Goal: Task Accomplishment & Management: Manage account settings

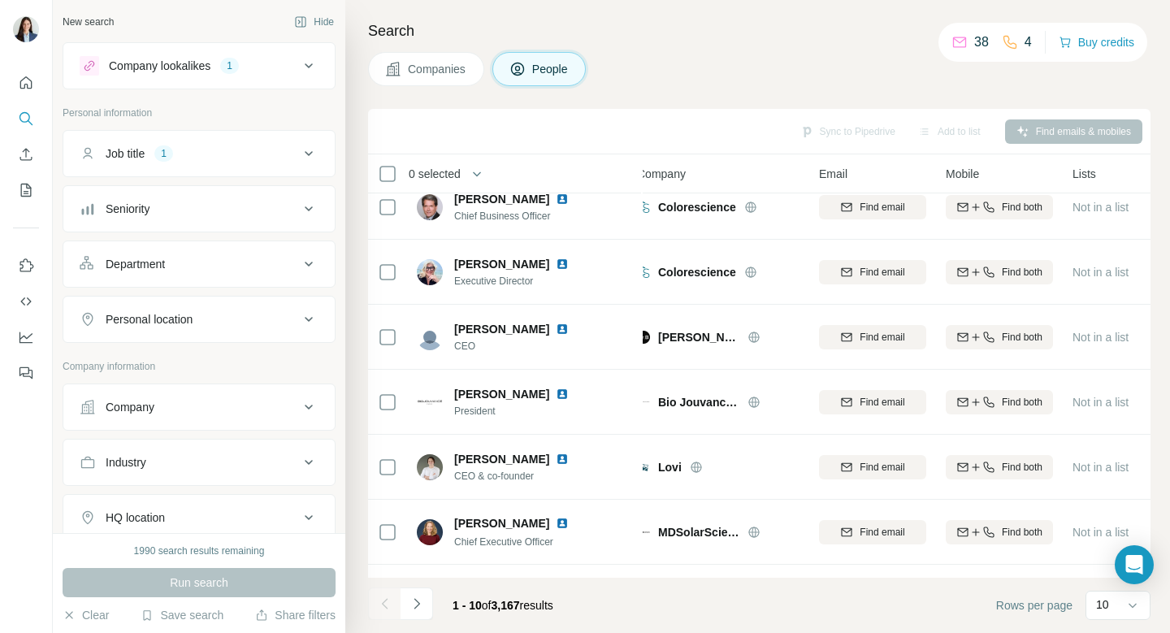
click at [304, 68] on icon at bounding box center [309, 66] width 20 height 20
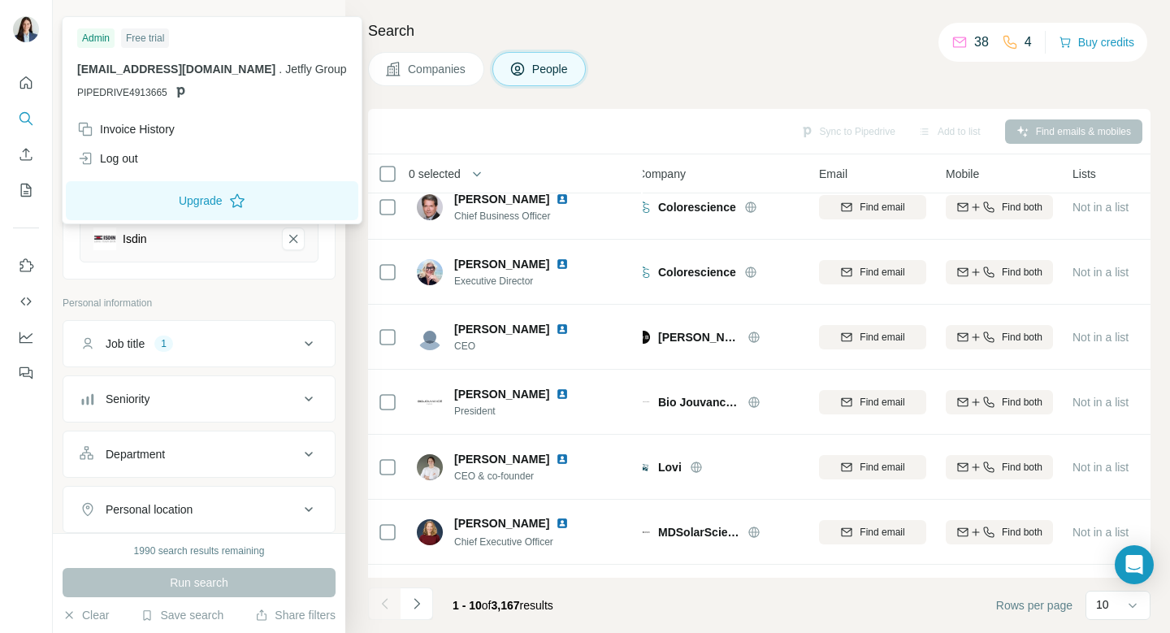
click at [35, 28] on img at bounding box center [26, 29] width 26 height 26
click at [169, 135] on div "Invoice History" at bounding box center [126, 129] width 98 height 16
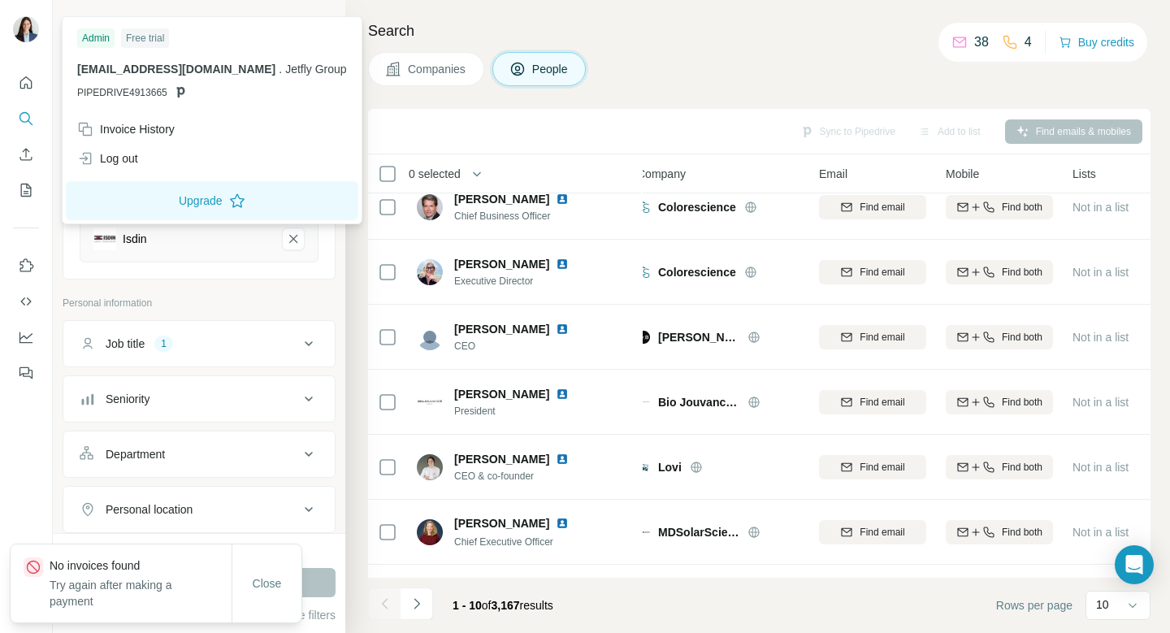
click at [75, 33] on div "Admin Free trial [EMAIL_ADDRESS][DOMAIN_NAME] . Jetfly Group PIPEDRIVE4913665" at bounding box center [212, 67] width 293 height 94
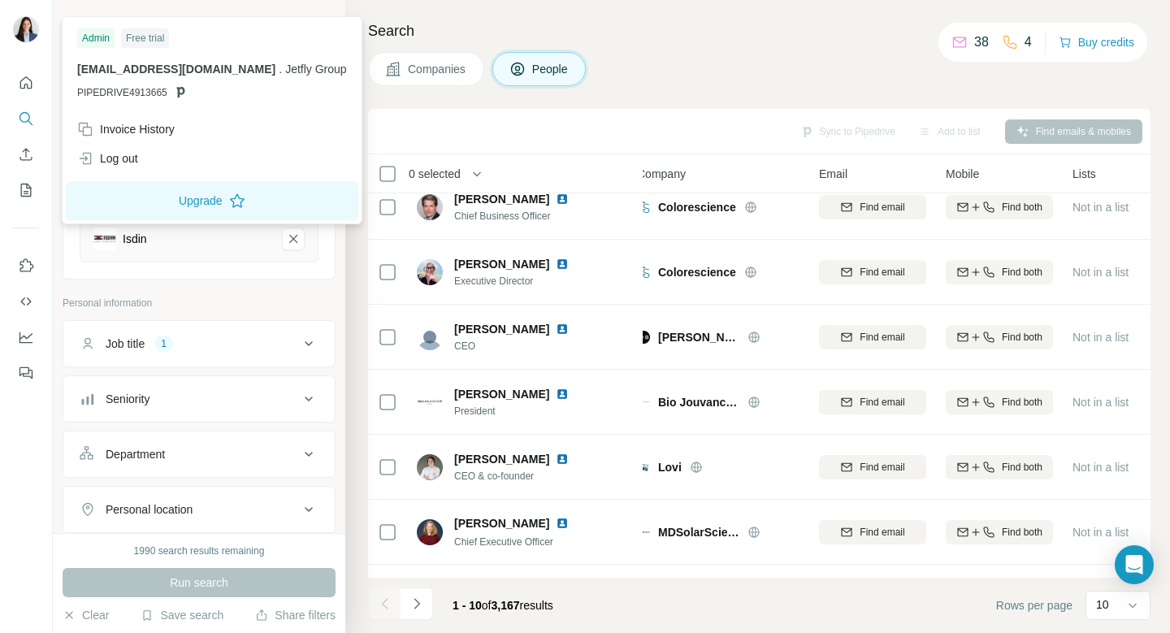
click at [148, 37] on div "Free trial" at bounding box center [145, 38] width 48 height 20
